Goal: Task Accomplishment & Management: Manage account settings

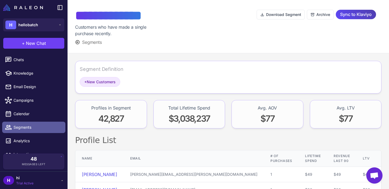
click at [21, 129] on span "Segments" at bounding box center [38, 127] width 48 height 6
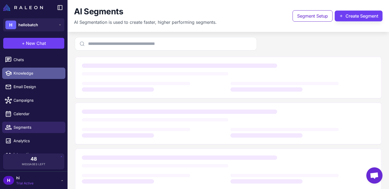
click at [21, 74] on span "Knowledge" at bounding box center [38, 73] width 48 height 6
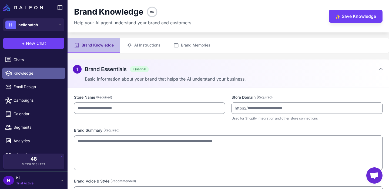
type input "**********"
type textarea "**********"
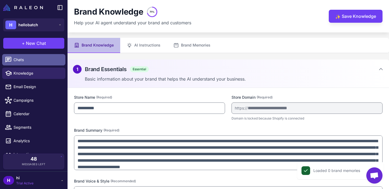
scroll to position [9, 0]
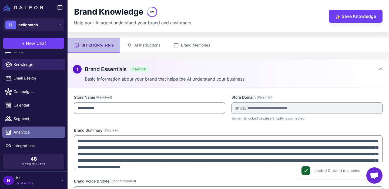
click at [24, 132] on span "Analytics" at bounding box center [38, 132] width 48 height 6
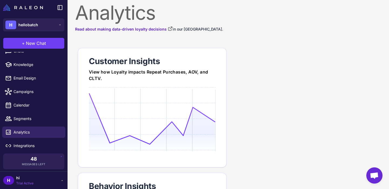
scroll to position [4, 0]
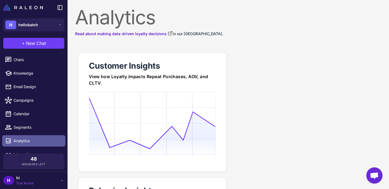
click at [23, 138] on link "Analytics" at bounding box center [33, 140] width 63 height 11
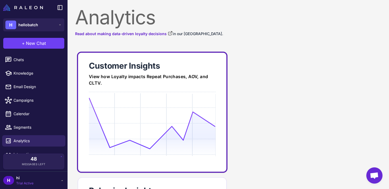
click at [136, 117] on icon at bounding box center [152, 124] width 127 height 52
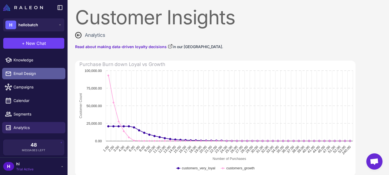
scroll to position [18, 0]
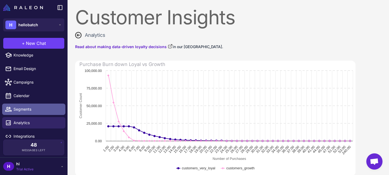
click at [29, 111] on span "Segments" at bounding box center [38, 109] width 48 height 6
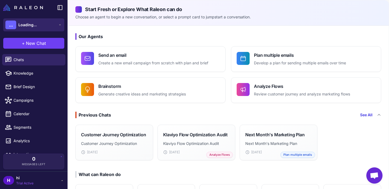
click at [50, 28] on button "... Loading..." at bounding box center [33, 24] width 61 height 13
click at [50, 28] on button "H hellobatch" at bounding box center [33, 24] width 61 height 13
click at [47, 180] on div "H hi Trial Active" at bounding box center [33, 180] width 61 height 11
click at [61, 6] on icon at bounding box center [60, 7] width 6 height 6
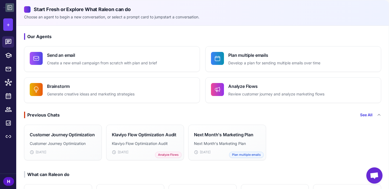
click at [9, 11] on button at bounding box center [9, 7] width 9 height 9
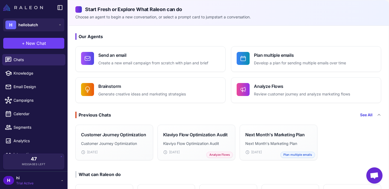
click at [6, 9] on img at bounding box center [23, 7] width 40 height 6
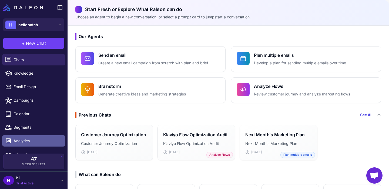
scroll to position [9, 0]
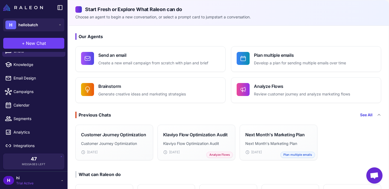
click at [62, 181] on icon at bounding box center [62, 180] width 4 height 4
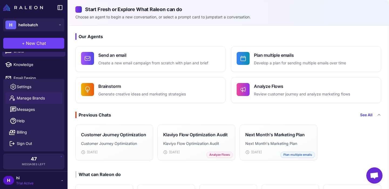
click at [32, 99] on span "Manage Brands" at bounding box center [31, 98] width 28 height 6
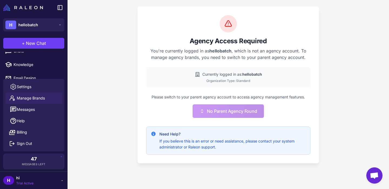
click at [292, 117] on div "Please switch to your parent agency account to access agency management feature…" at bounding box center [228, 106] width 164 height 24
click at [109, 93] on div "Agency Access Required You're currently logged in as hellobatch , which is not …" at bounding box center [229, 94] width 322 height 189
click at [23, 86] on span "Settings" at bounding box center [24, 87] width 15 height 6
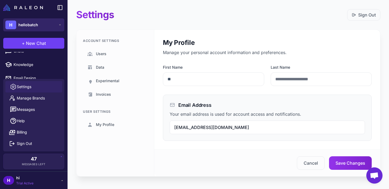
click at [54, 28] on button "H hellobatch" at bounding box center [33, 24] width 61 height 13
click at [9, 8] on img at bounding box center [23, 7] width 40 height 6
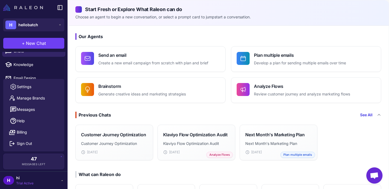
click at [26, 8] on img at bounding box center [23, 7] width 40 height 6
click at [7, 7] on img at bounding box center [23, 7] width 40 height 6
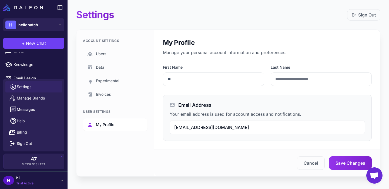
click at [109, 127] on span "My Profile" at bounding box center [105, 125] width 18 height 6
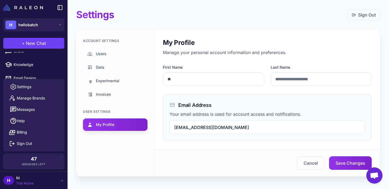
click at [109, 127] on span "My Profile" at bounding box center [105, 125] width 18 height 6
click at [155, 153] on div "Cancel Save Changes" at bounding box center [267, 163] width 226 height 26
click at [121, 158] on div "Account Settings Users Data Experimental Invoices User Settings My Profile" at bounding box center [116, 103] width 78 height 147
click at [216, 168] on div "Cancel Save Changes" at bounding box center [267, 163] width 209 height 14
click at [105, 126] on span "My Profile" at bounding box center [105, 125] width 18 height 6
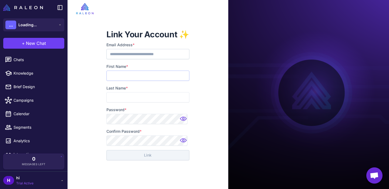
click at [148, 77] on input "First Name *" at bounding box center [148, 76] width 83 height 10
type input "*******"
click at [136, 97] on input "Last Name *" at bounding box center [148, 97] width 83 height 10
type input "*********"
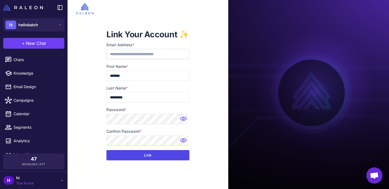
click at [151, 156] on button "Link" at bounding box center [148, 155] width 83 height 10
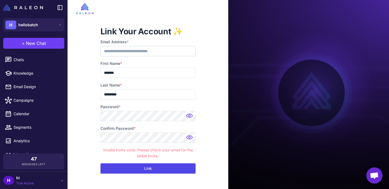
click at [174, 168] on button "Link" at bounding box center [148, 168] width 95 height 10
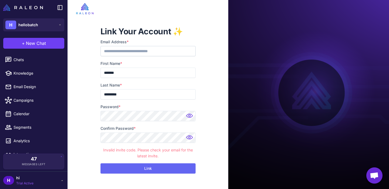
click at [92, 16] on div at bounding box center [148, 8] width 161 height 17
click at [58, 25] on icon at bounding box center [60, 25] width 4 height 4
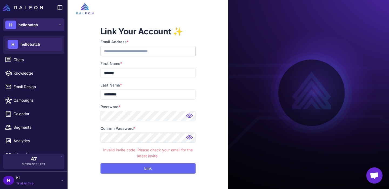
click at [58, 25] on icon at bounding box center [60, 25] width 4 height 4
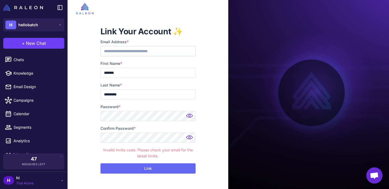
click at [46, 9] on div at bounding box center [34, 7] width 68 height 15
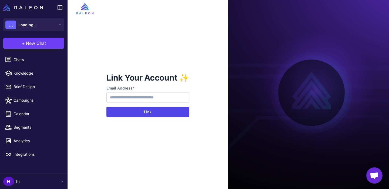
click at [152, 113] on button "Link" at bounding box center [148, 112] width 83 height 10
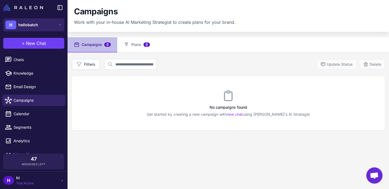
click at [58, 24] on icon at bounding box center [60, 25] width 4 height 4
click at [56, 26] on button "H hellobatch" at bounding box center [33, 24] width 61 height 13
click at [147, 85] on div "No campaigns found Get started by creating a new campaign with new chat using R…" at bounding box center [228, 103] width 313 height 54
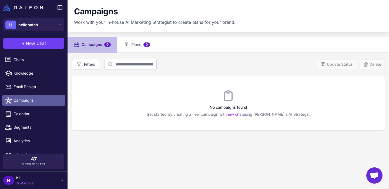
click at [21, 99] on span "Campaigns" at bounding box center [38, 100] width 48 height 6
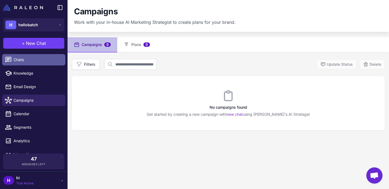
click at [22, 55] on link "Chats" at bounding box center [33, 59] width 63 height 11
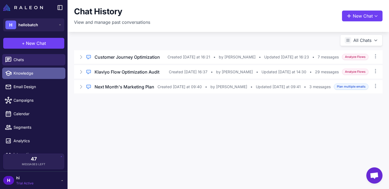
click at [25, 72] on span "Knowledge" at bounding box center [38, 73] width 48 height 6
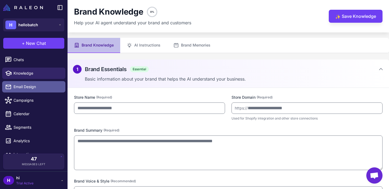
type input "**********"
type textarea "**********"
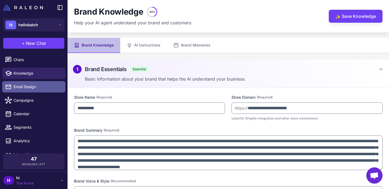
click at [30, 85] on span "Email Design" at bounding box center [38, 87] width 48 height 6
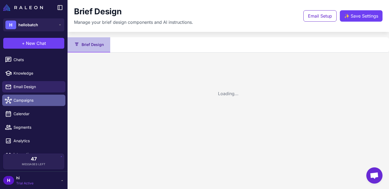
click at [31, 98] on span "Campaigns" at bounding box center [38, 100] width 48 height 6
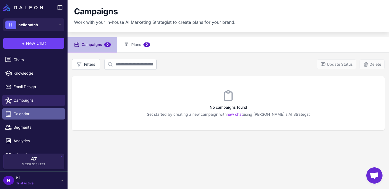
scroll to position [9, 0]
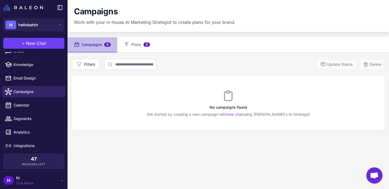
click at [44, 181] on div "H hi Trial Active" at bounding box center [33, 180] width 61 height 11
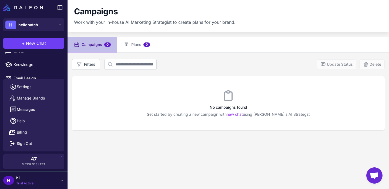
click at [129, 156] on div "Campaigns 0 Plans 0 Filters Update Status Delete No campaigns found Get started…" at bounding box center [229, 131] width 322 height 189
click at [53, 22] on button "H hellobatch" at bounding box center [33, 24] width 61 height 13
click at [35, 8] on img at bounding box center [23, 7] width 40 height 6
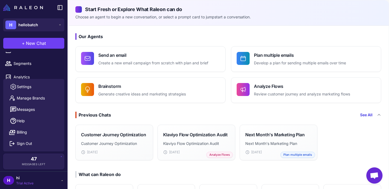
scroll to position [83, 0]
click at [40, 183] on div "H hi Trial Active" at bounding box center [33, 180] width 61 height 11
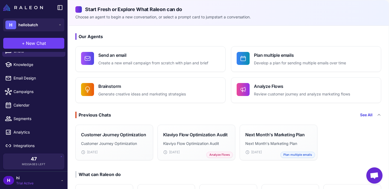
scroll to position [9, 0]
click at [52, 15] on div "H hellobatch" at bounding box center [34, 24] width 68 height 19
click at [57, 21] on button "H hellobatch" at bounding box center [33, 24] width 61 height 13
click at [44, 42] on div "H hellobatch" at bounding box center [33, 44] width 57 height 13
click at [59, 24] on icon at bounding box center [60, 25] width 4 height 4
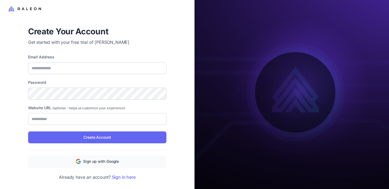
click at [107, 59] on label "Email Address" at bounding box center [97, 57] width 138 height 6
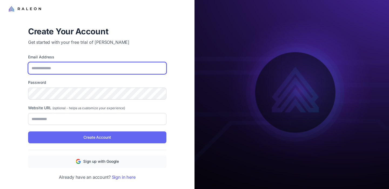
click at [107, 62] on input "Email Address" at bounding box center [97, 68] width 138 height 12
type input "**********"
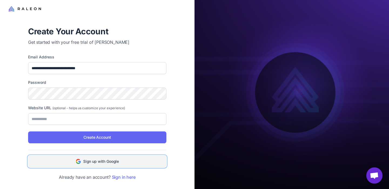
click at [112, 164] on button "Sign up with Google" at bounding box center [97, 161] width 138 height 12
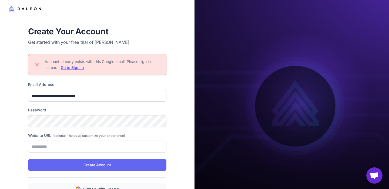
click at [168, 174] on div "**********" at bounding box center [97, 116] width 156 height 199
click at [75, 68] on link "Go to Sign In" at bounding box center [72, 67] width 23 height 5
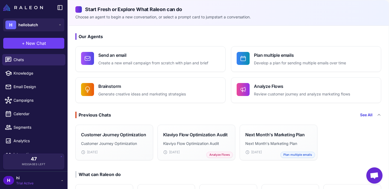
click at [31, 185] on span "Trial Active" at bounding box center [24, 183] width 17 height 5
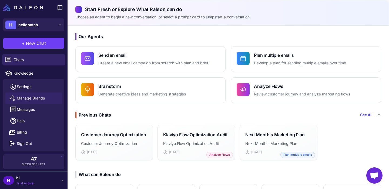
click at [34, 97] on span "Manage Brands" at bounding box center [31, 98] width 28 height 6
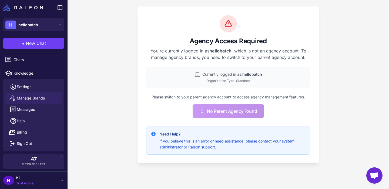
click at [180, 121] on div "Agency Access Required You're currently logged in as hellobatch , which is not …" at bounding box center [229, 84] width 182 height 157
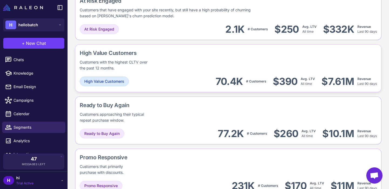
scroll to position [342, 0]
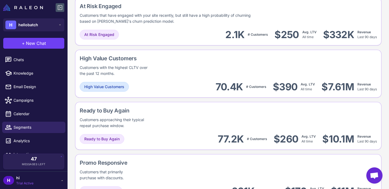
click at [62, 8] on icon at bounding box center [60, 7] width 6 height 6
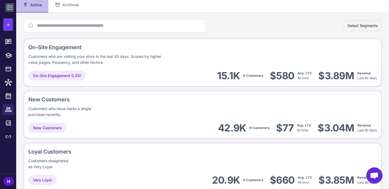
scroll to position [36, 0]
